Goal: Entertainment & Leisure: Consume media (video, audio)

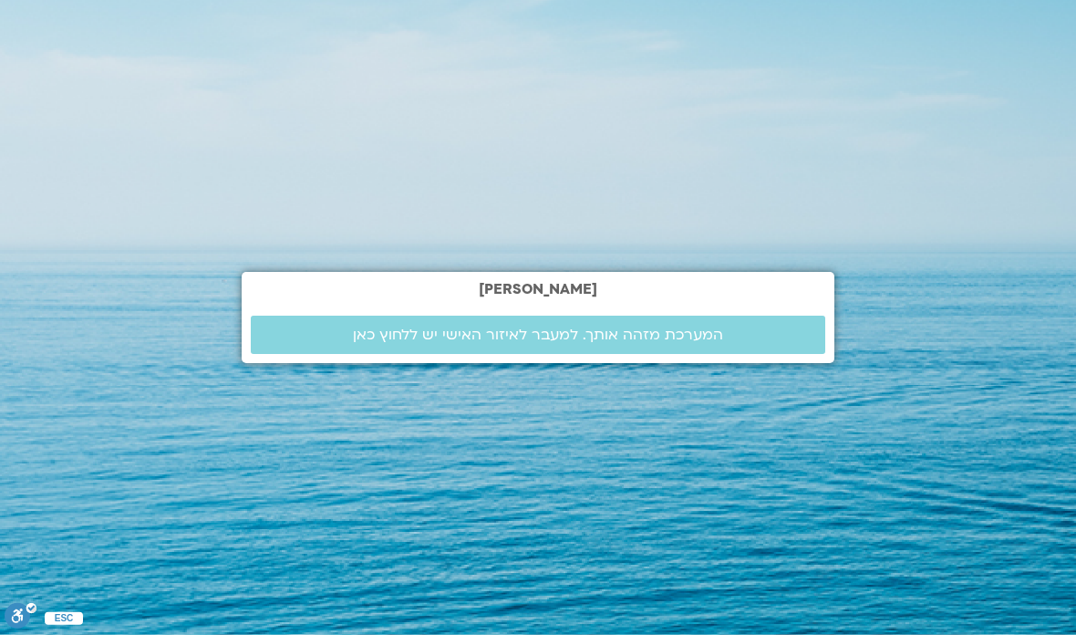
click at [657, 354] on link "המערכת מזהה אותך. למעבר לאיזור האישי יש ללחוץ כאן" at bounding box center [538, 334] width 574 height 38
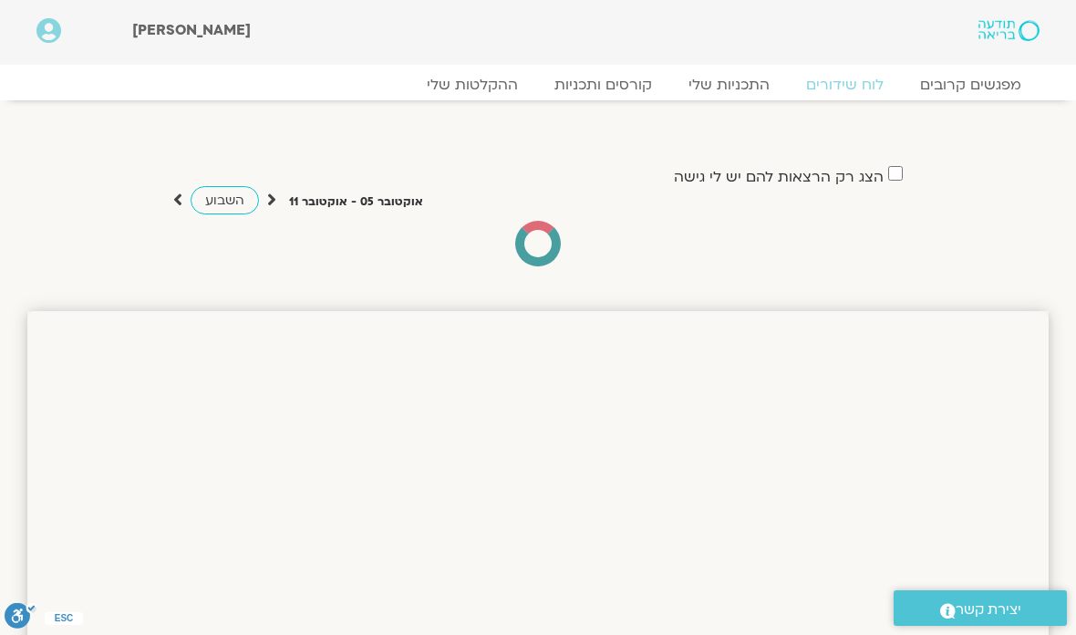
click at [492, 91] on link "ההקלטות שלי" at bounding box center [473, 85] width 128 height 18
click at [493, 87] on link "ההקלטות שלי" at bounding box center [473, 85] width 128 height 18
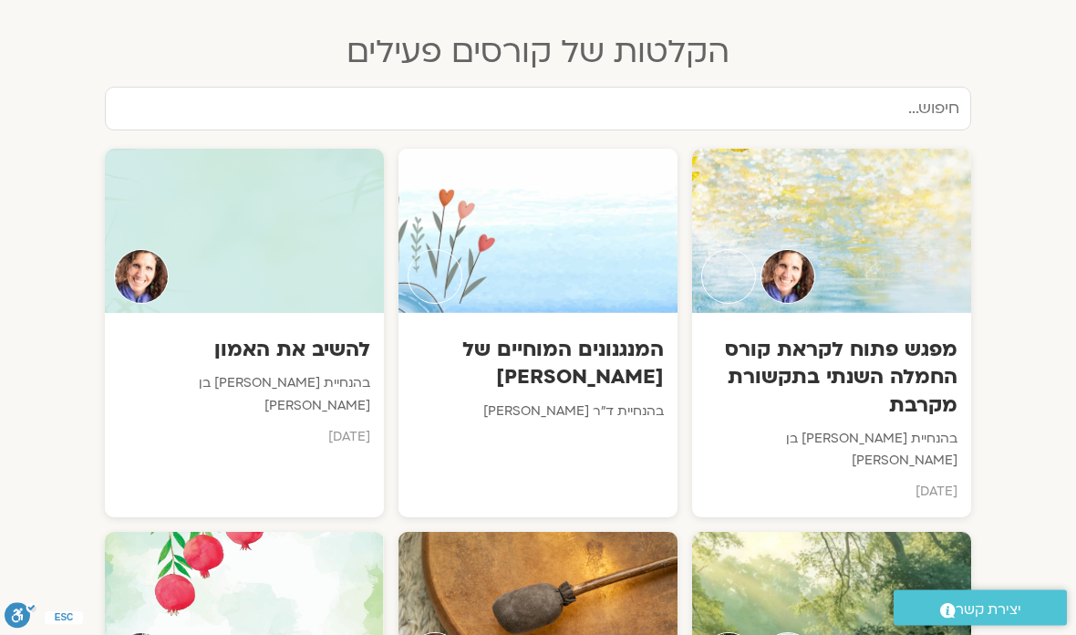
scroll to position [924, 0]
click at [307, 371] on p "בהנחיית [PERSON_NAME] בן [PERSON_NAME]" at bounding box center [245, 393] width 252 height 45
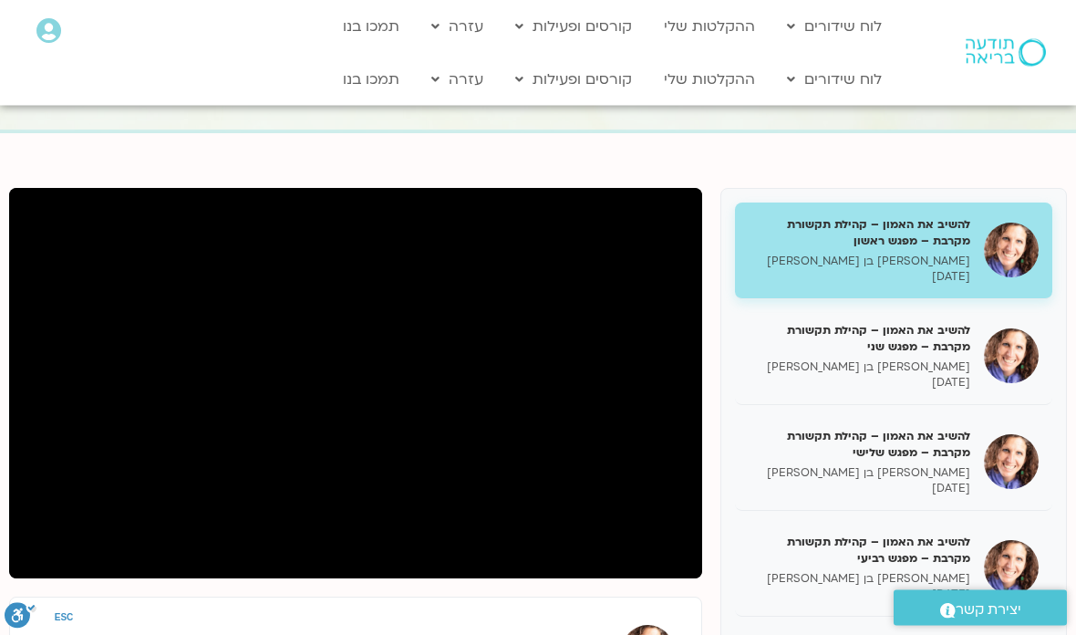
scroll to position [107, 0]
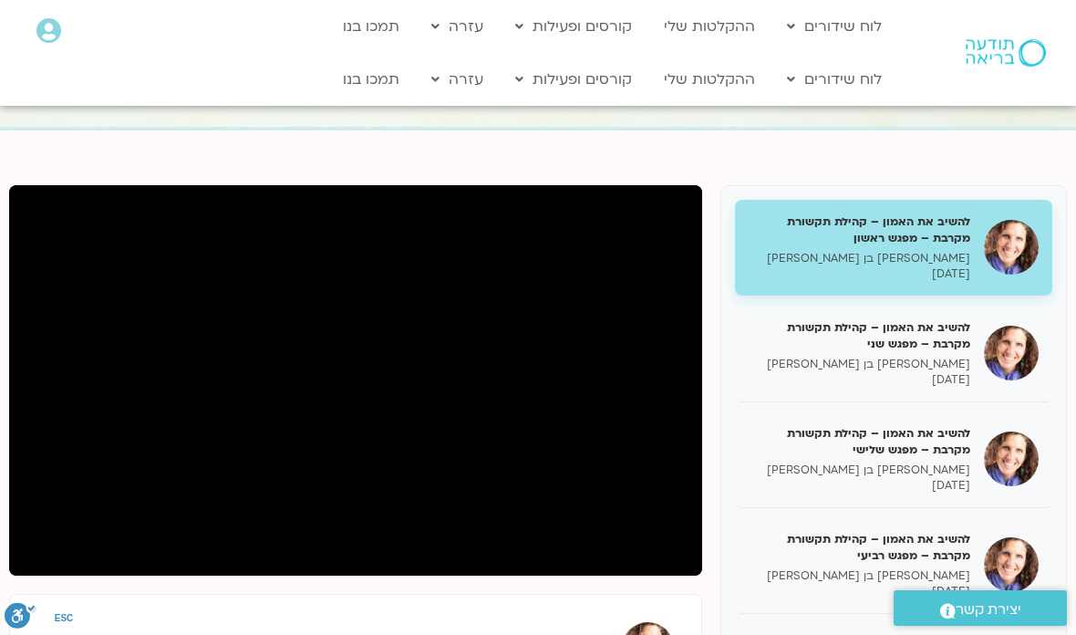
click at [905, 536] on h5 "להשיב את האמון – קהילת תקשורת מקרבת – מפגש רביעי" at bounding box center [860, 547] width 222 height 33
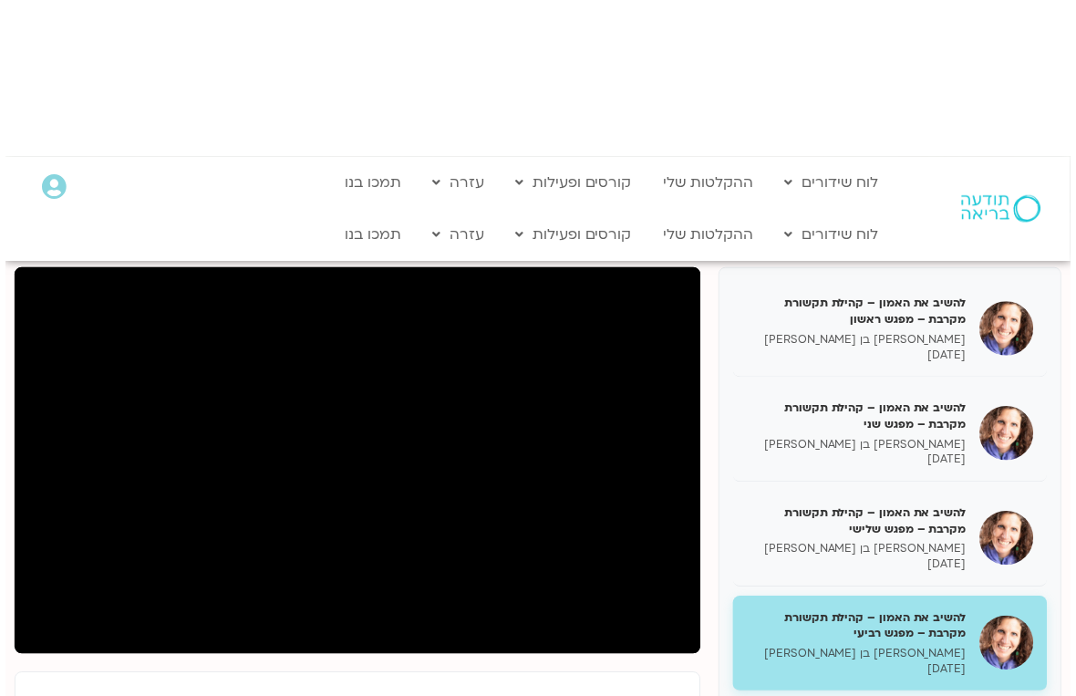
scroll to position [22, 0]
